Goal: Transaction & Acquisition: Purchase product/service

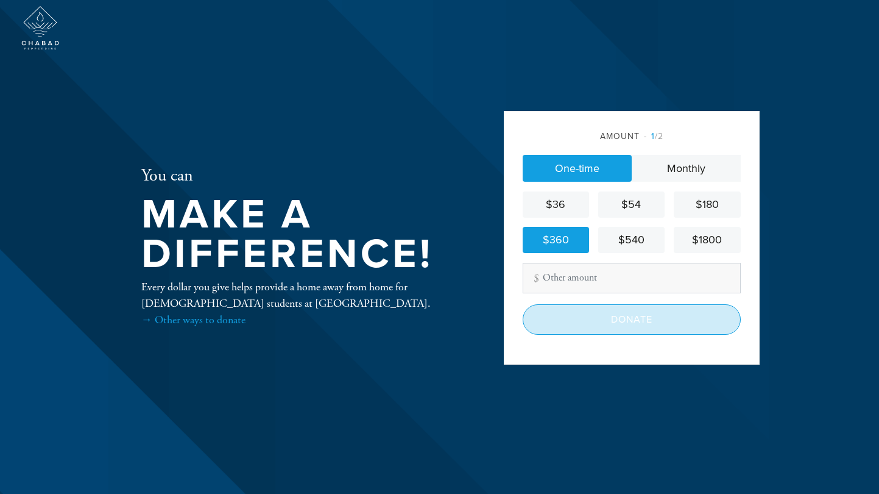
scroll to position [1, 0]
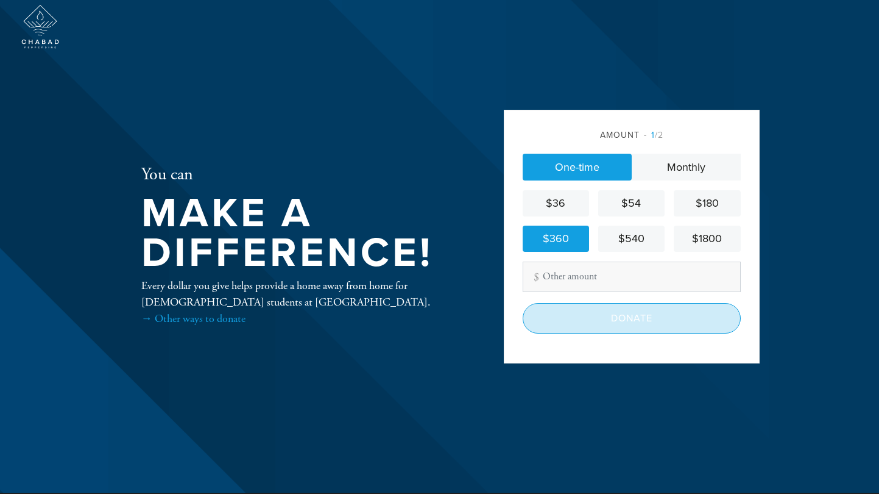
click at [611, 318] on input "Donate" at bounding box center [632, 318] width 218 height 30
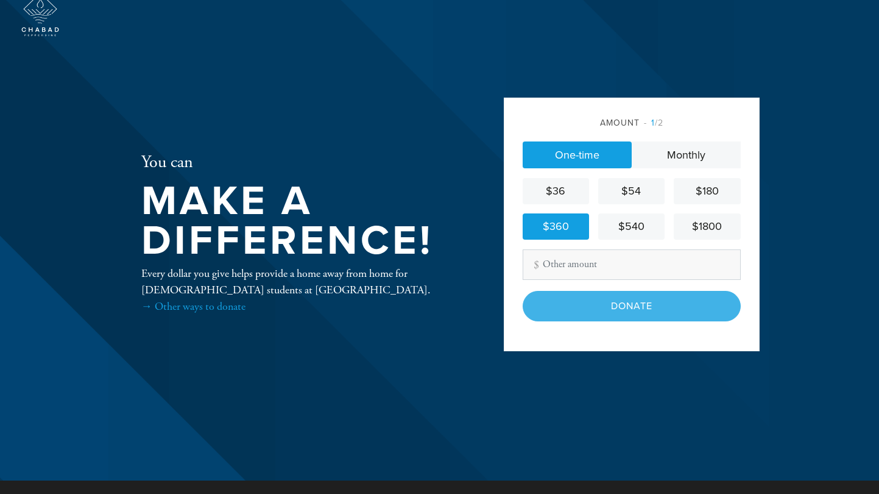
scroll to position [14, 0]
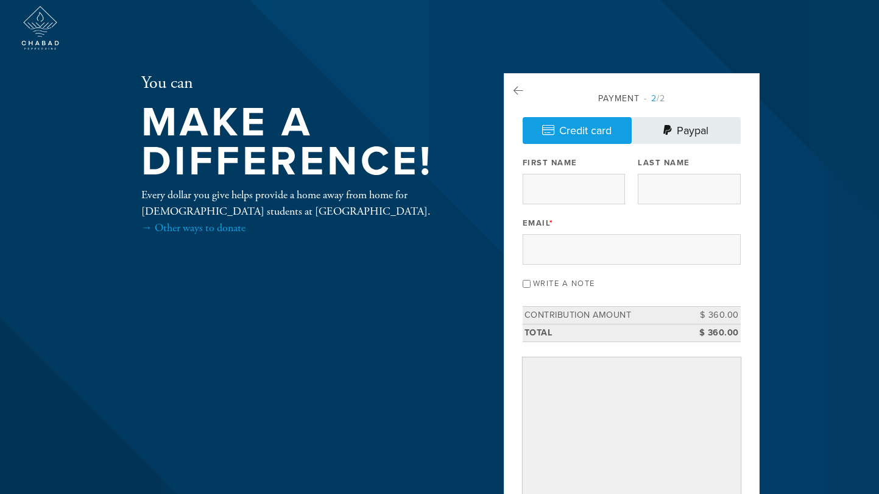
click at [688, 130] on link "Paypal" at bounding box center [686, 130] width 109 height 27
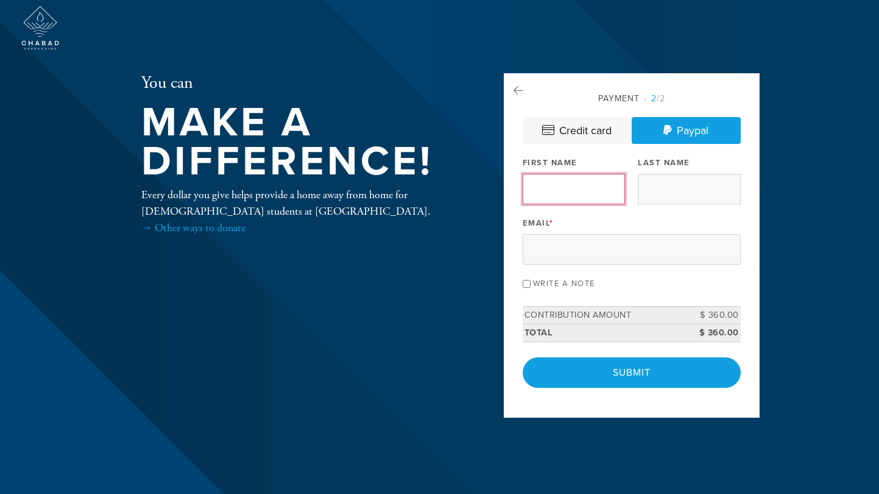
click at [580, 188] on input "First Name" at bounding box center [574, 189] width 102 height 30
type input "[PERSON_NAME]"
type input "[EMAIL_ADDRESS][DOMAIN_NAME]"
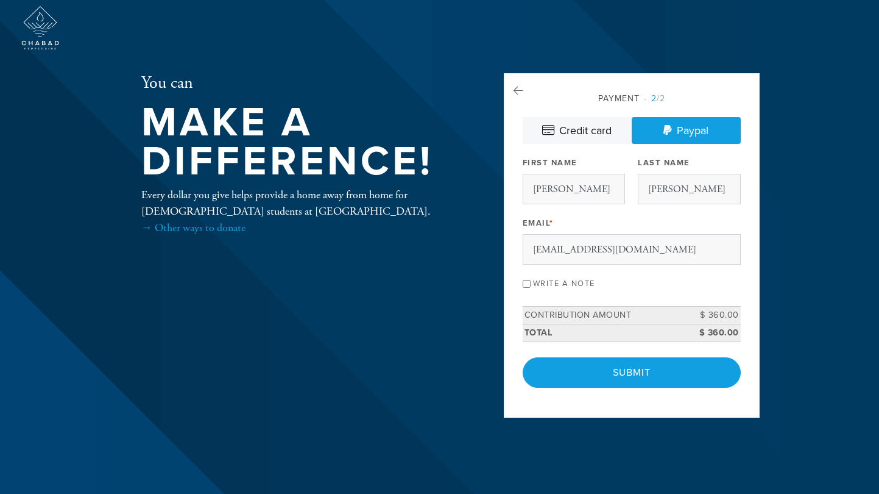
click at [528, 283] on input "Write a note" at bounding box center [527, 284] width 8 height 8
checkbox input "true"
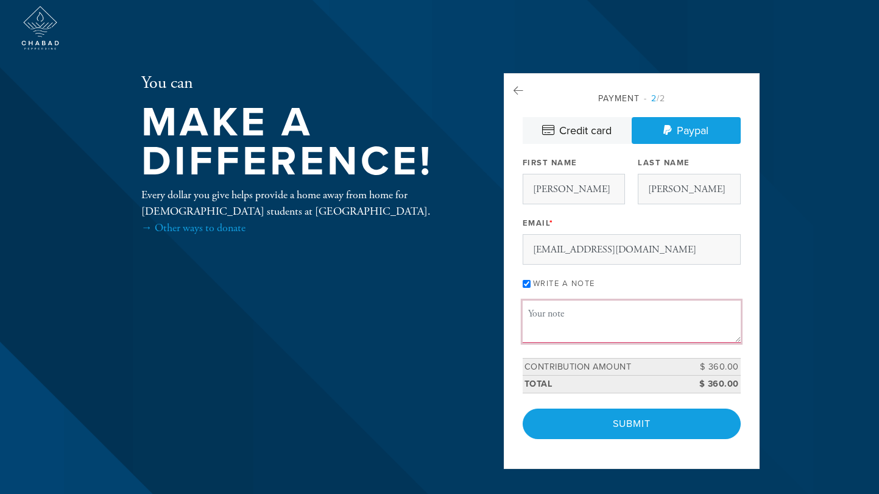
click at [570, 314] on textarea "Message or dedication" at bounding box center [632, 320] width 218 height 41
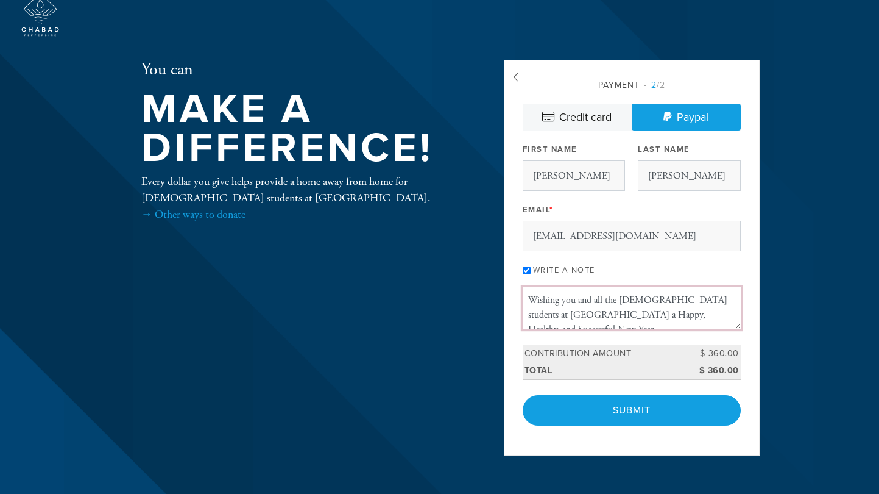
drag, startPoint x: 679, startPoint y: 300, endPoint x: 701, endPoint y: 311, distance: 23.7
click at [680, 300] on textarea "Wishing you and all the [DEMOGRAPHIC_DATA] students at [GEOGRAPHIC_DATA] a Happ…" at bounding box center [632, 307] width 218 height 41
drag, startPoint x: 580, startPoint y: 314, endPoint x: 685, endPoint y: 302, distance: 105.6
click at [685, 302] on textarea "Wishing you and all the [DEMOGRAPHIC_DATA] students, including our son [PERSON_…" at bounding box center [632, 307] width 218 height 41
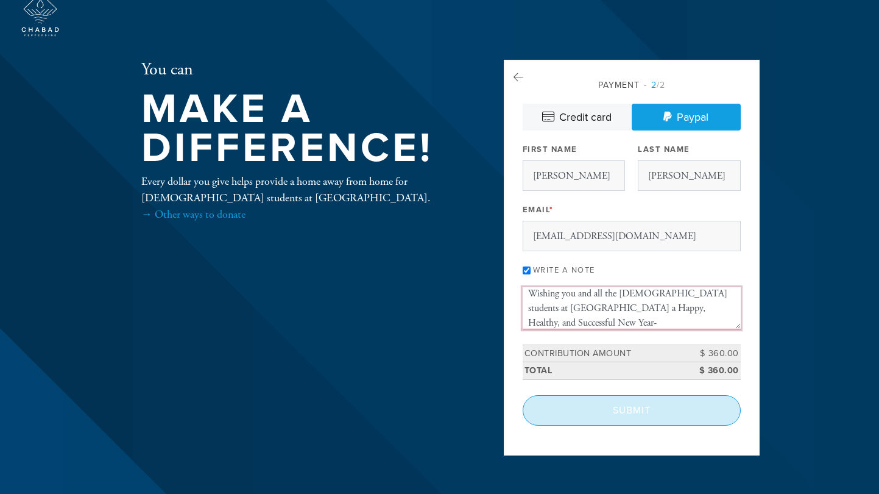
type textarea "Wishing you and all the [DEMOGRAPHIC_DATA] students at [GEOGRAPHIC_DATA] a Happ…"
click at [615, 409] on input "Submit" at bounding box center [632, 410] width 218 height 30
